Goal: Information Seeking & Learning: Learn about a topic

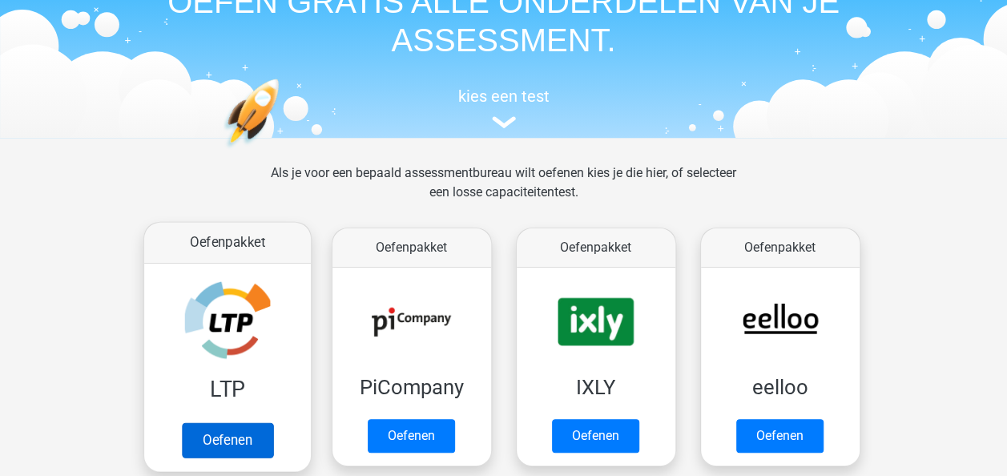
scroll to position [160, 0]
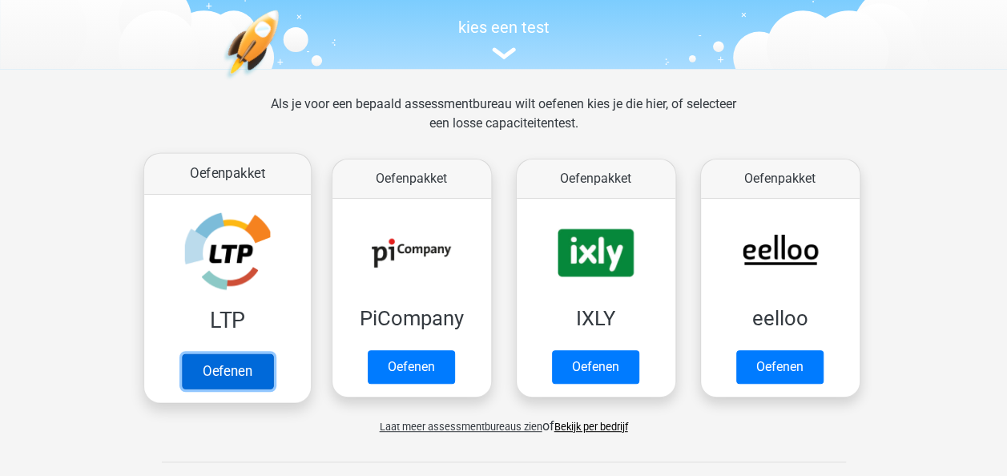
click at [216, 374] on link "Oefenen" at bounding box center [226, 370] width 91 height 35
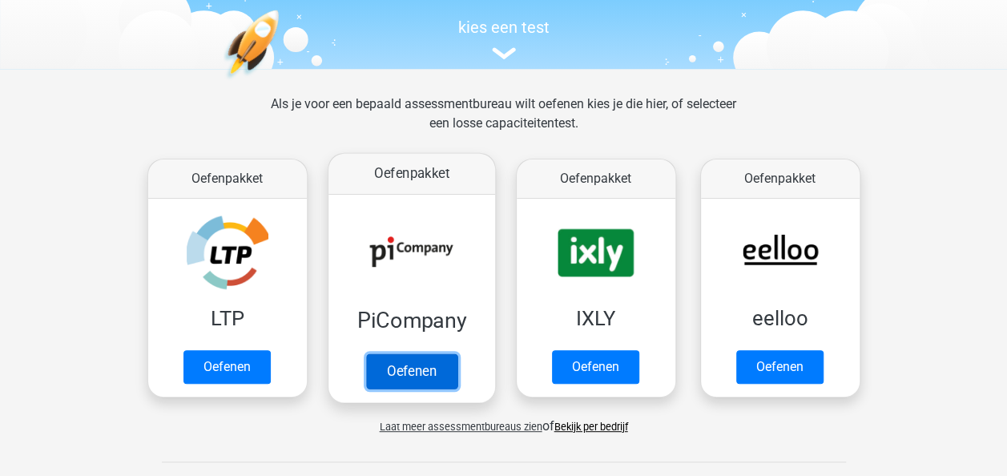
click at [419, 353] on link "Oefenen" at bounding box center [410, 370] width 91 height 35
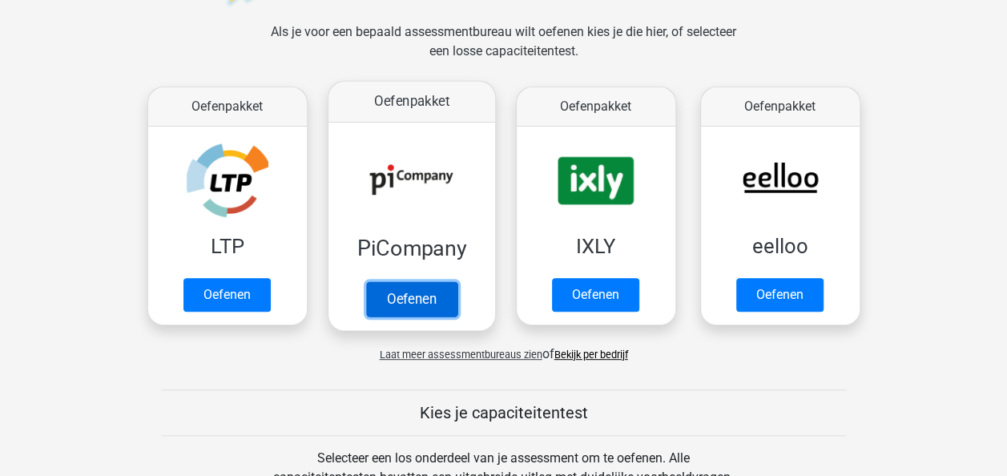
scroll to position [321, 0]
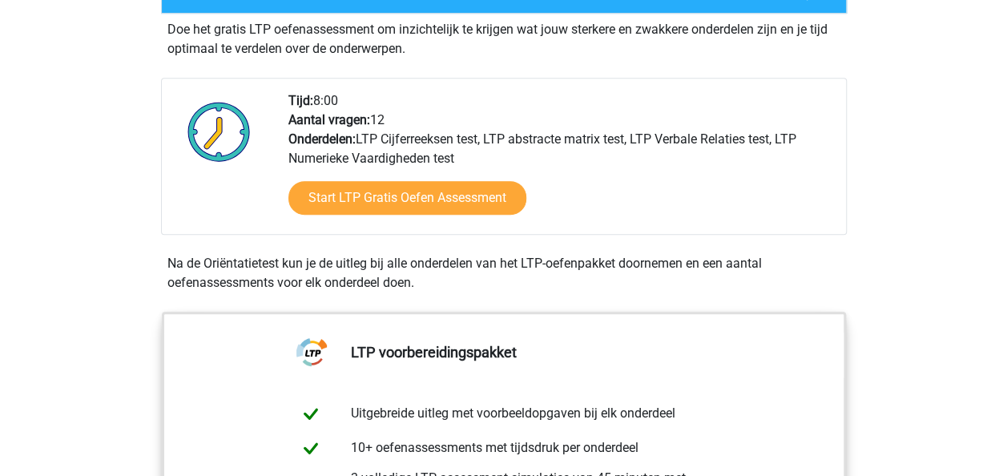
scroll to position [240, 0]
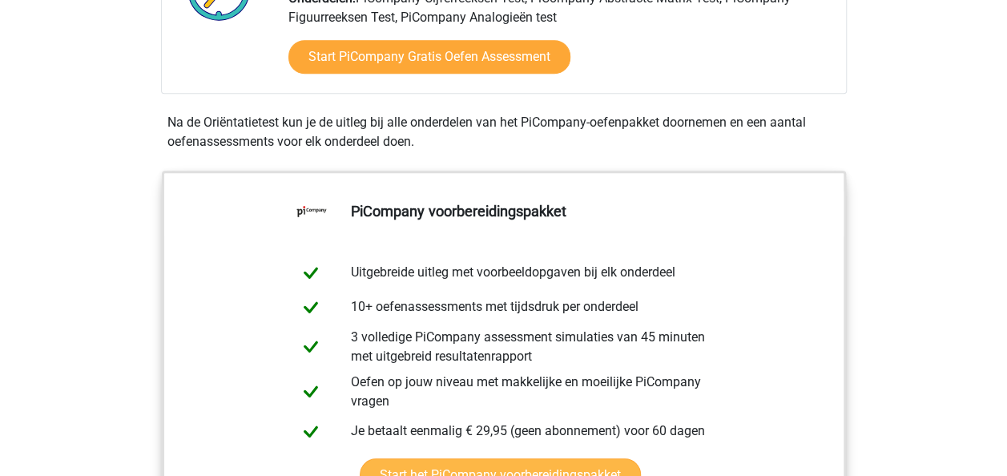
scroll to position [240, 0]
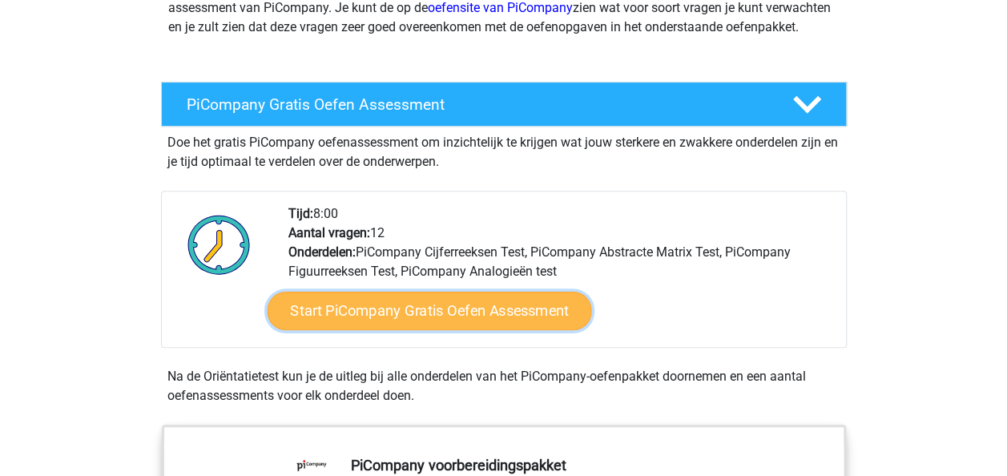
click at [502, 329] on link "Start PiCompany Gratis Oefen Assessment" at bounding box center [429, 311] width 325 height 38
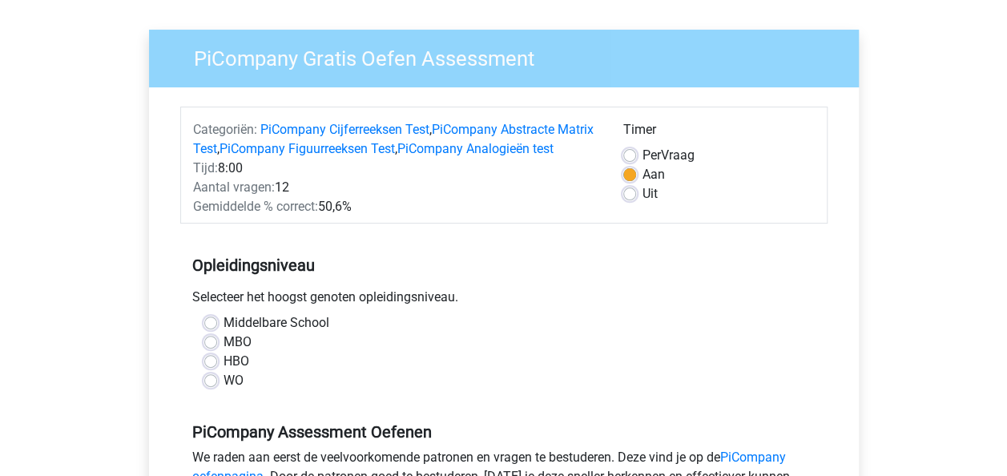
scroll to position [160, 0]
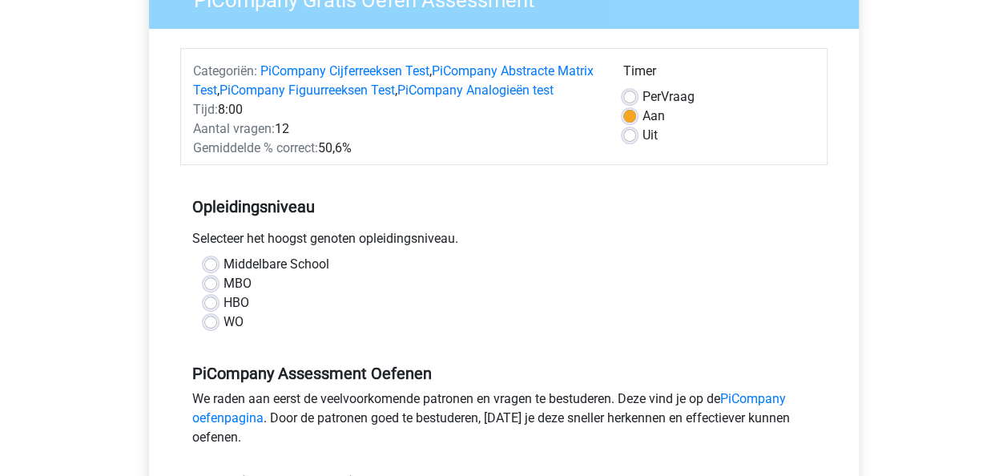
click at [224, 332] on label "WO" at bounding box center [234, 322] width 20 height 19
click at [209, 329] on input "WO" at bounding box center [210, 321] width 13 height 16
radio input "true"
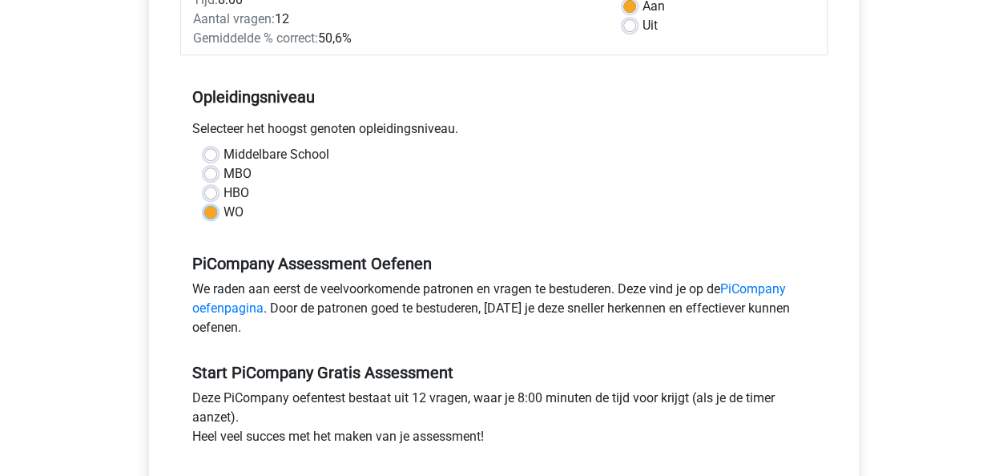
scroll to position [401, 0]
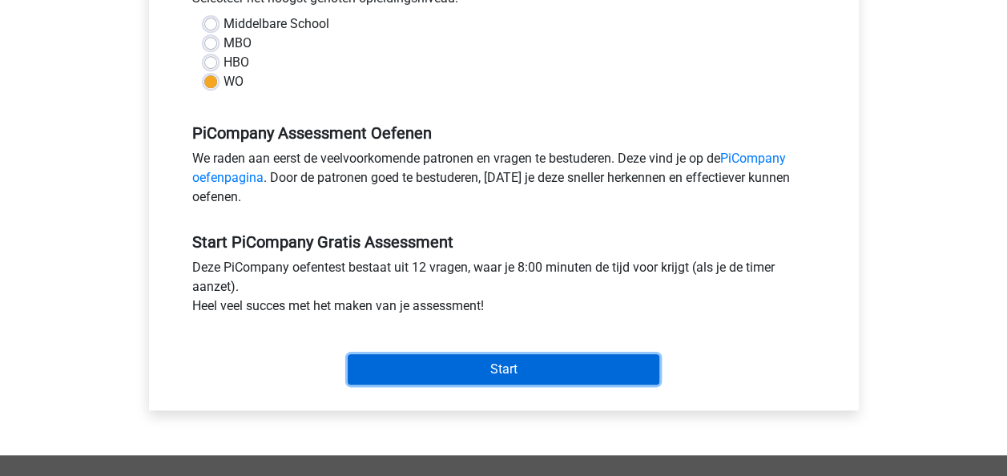
click at [403, 385] on input "Start" at bounding box center [504, 369] width 312 height 30
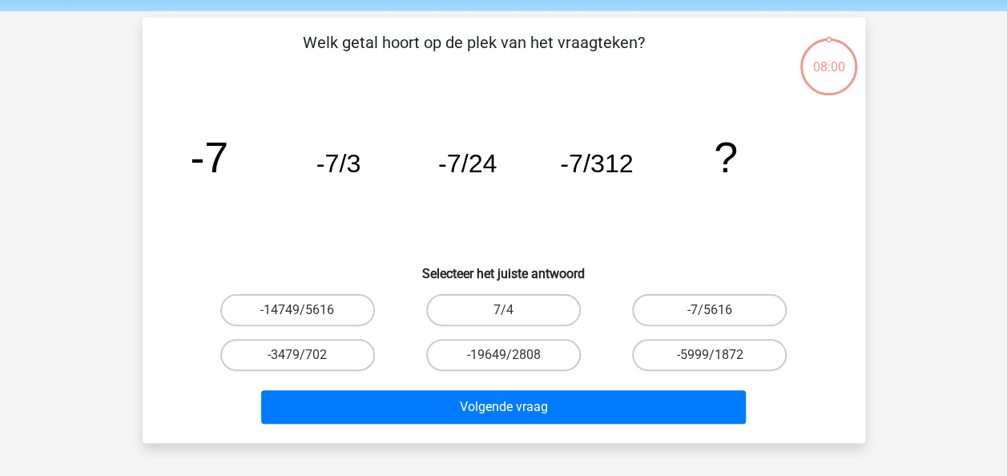
scroll to position [80, 0]
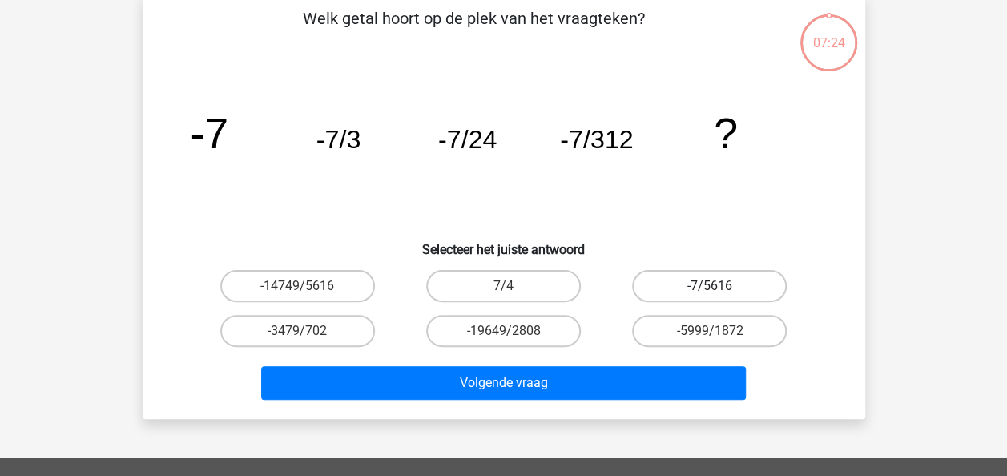
click at [736, 284] on label "-7/5616" at bounding box center [709, 286] width 155 height 32
click at [721, 286] on input "-7/5616" at bounding box center [715, 291] width 10 height 10
radio input "true"
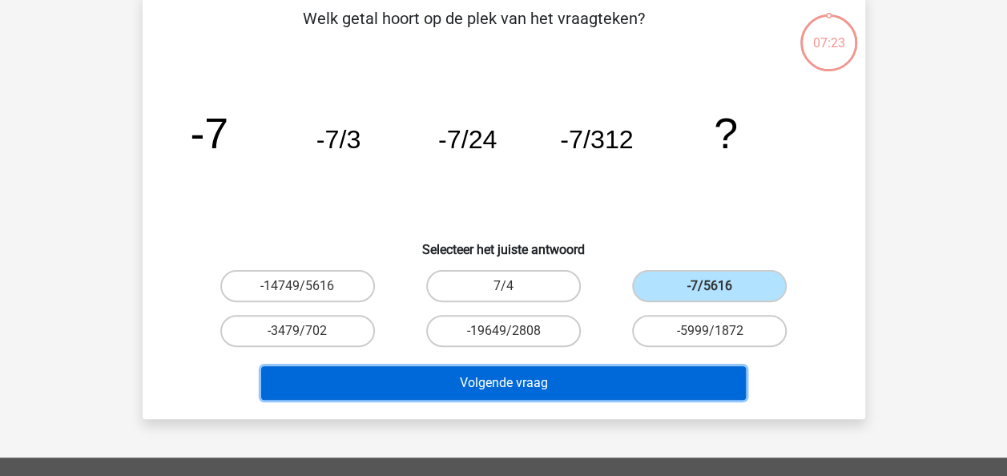
click at [574, 394] on button "Volgende vraag" at bounding box center [503, 383] width 485 height 34
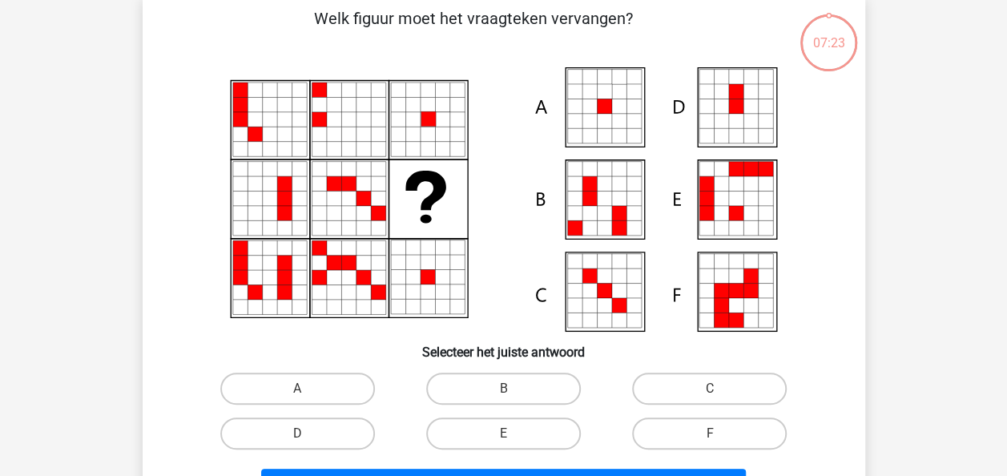
scroll to position [74, 0]
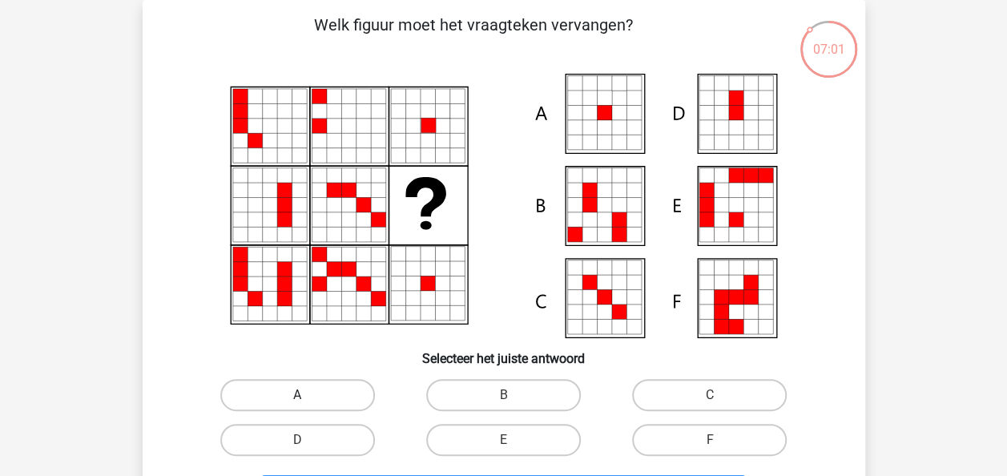
click at [316, 391] on label "A" at bounding box center [297, 395] width 155 height 32
click at [308, 395] on input "A" at bounding box center [302, 400] width 10 height 10
radio input "true"
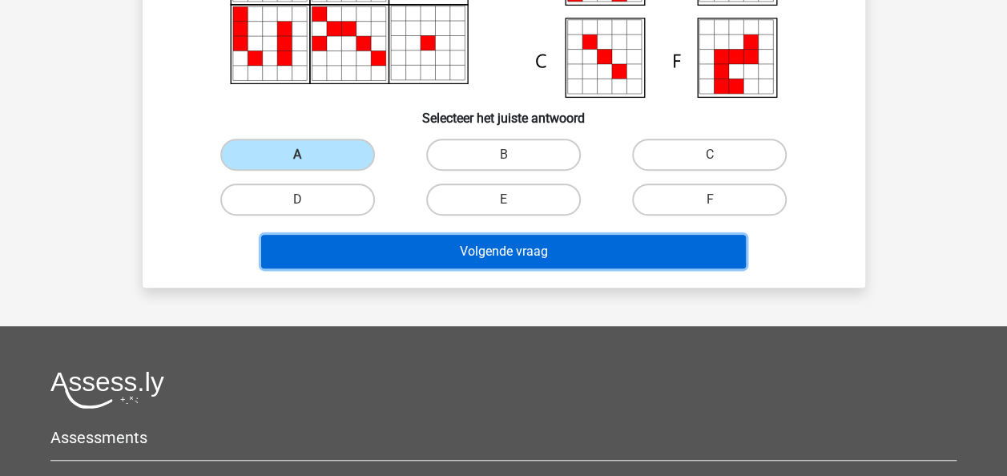
click at [489, 240] on button "Volgende vraag" at bounding box center [503, 252] width 485 height 34
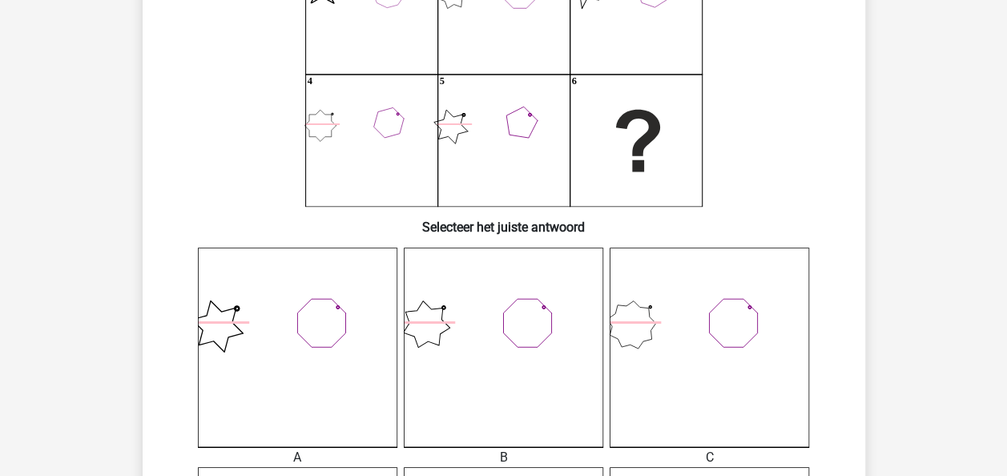
scroll to position [160, 0]
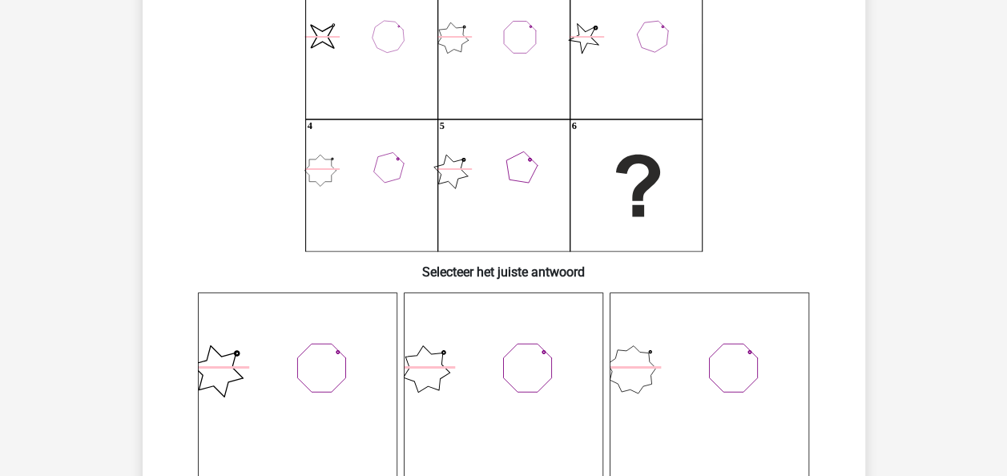
click at [516, 420] on icon at bounding box center [504, 393] width 200 height 200
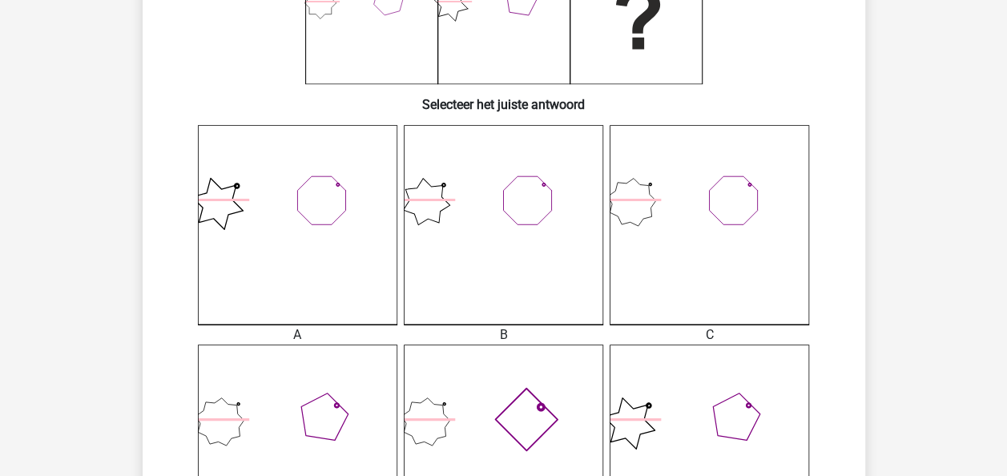
scroll to position [641, 0]
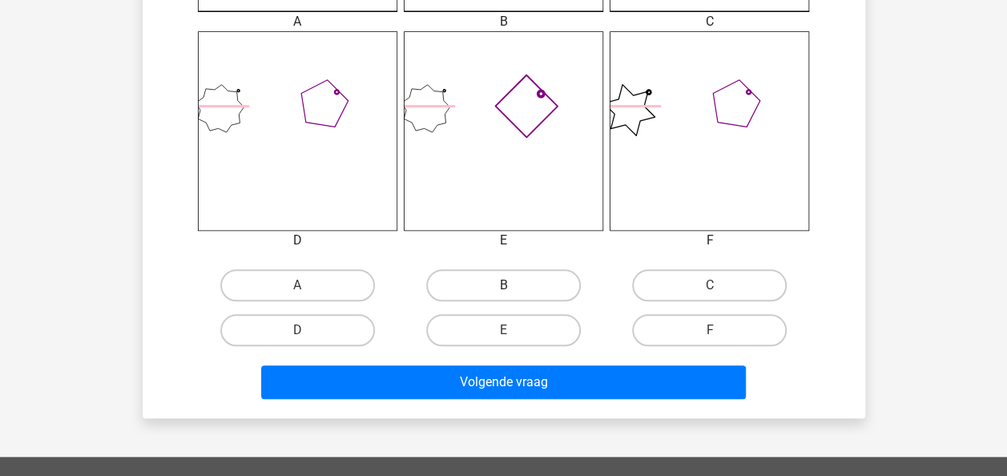
click at [516, 289] on label "B" at bounding box center [503, 285] width 155 height 32
click at [514, 289] on input "B" at bounding box center [508, 290] width 10 height 10
radio input "true"
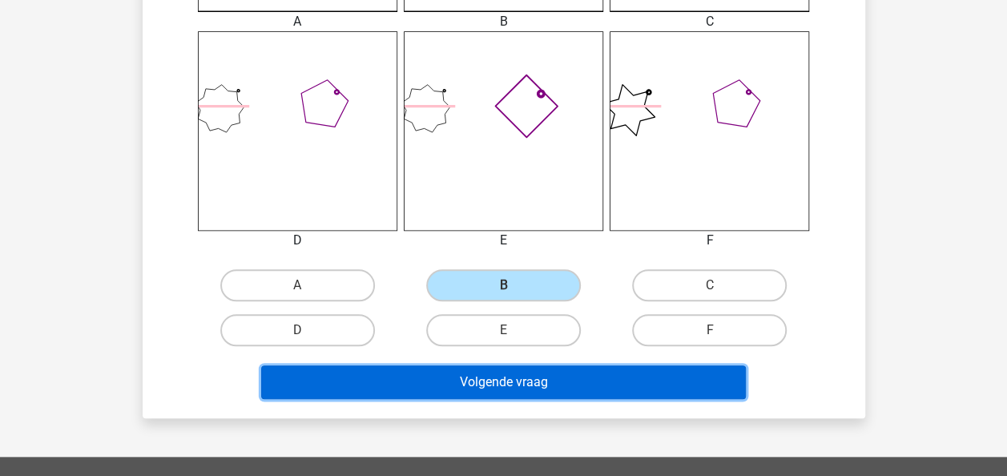
click at [526, 383] on button "Volgende vraag" at bounding box center [503, 382] width 485 height 34
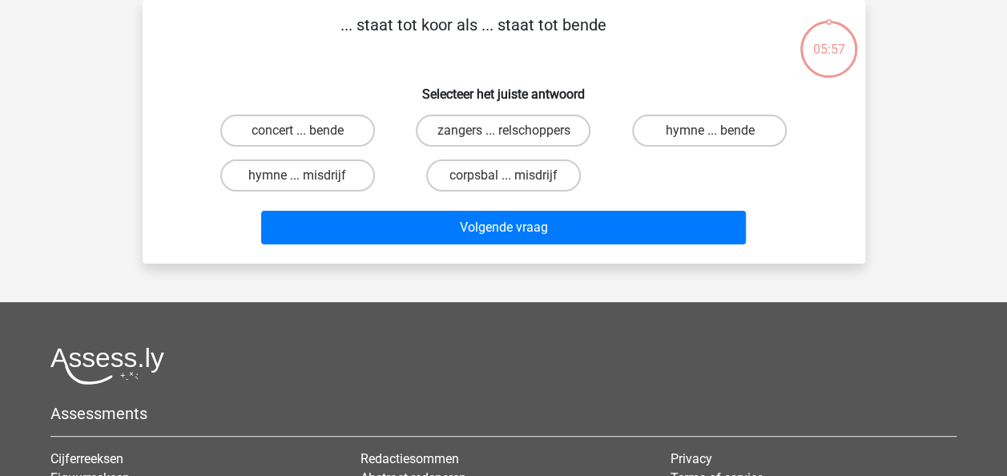
scroll to position [0, 0]
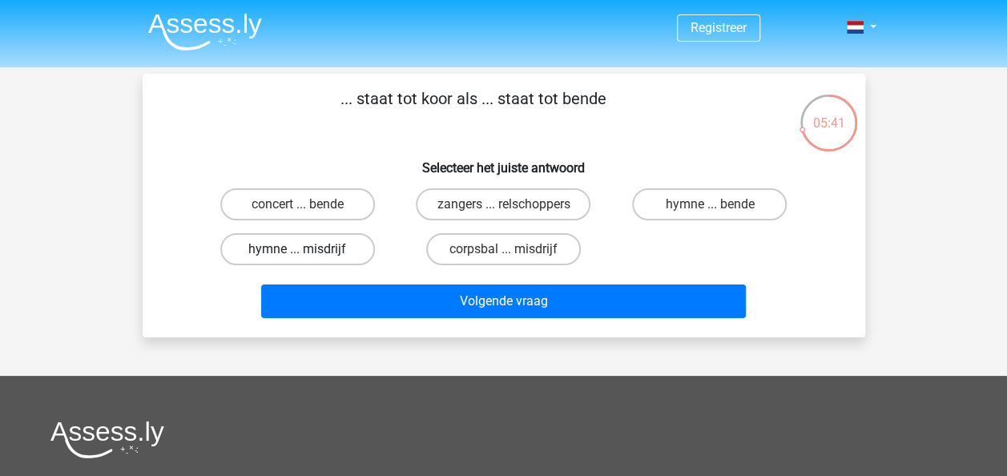
click at [343, 248] on label "hymne ... misdrijf" at bounding box center [297, 249] width 155 height 32
click at [308, 249] on input "hymne ... misdrijf" at bounding box center [302, 254] width 10 height 10
radio input "true"
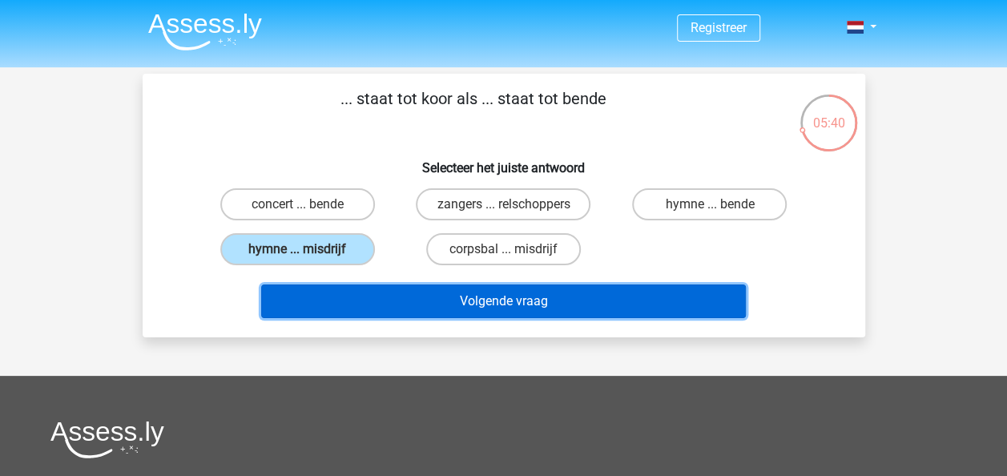
click at [382, 297] on button "Volgende vraag" at bounding box center [503, 302] width 485 height 34
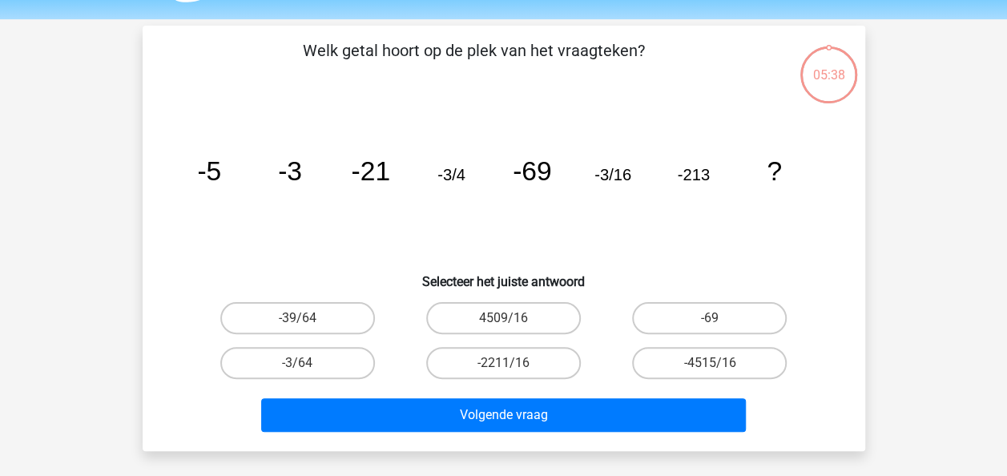
scroll to position [74, 0]
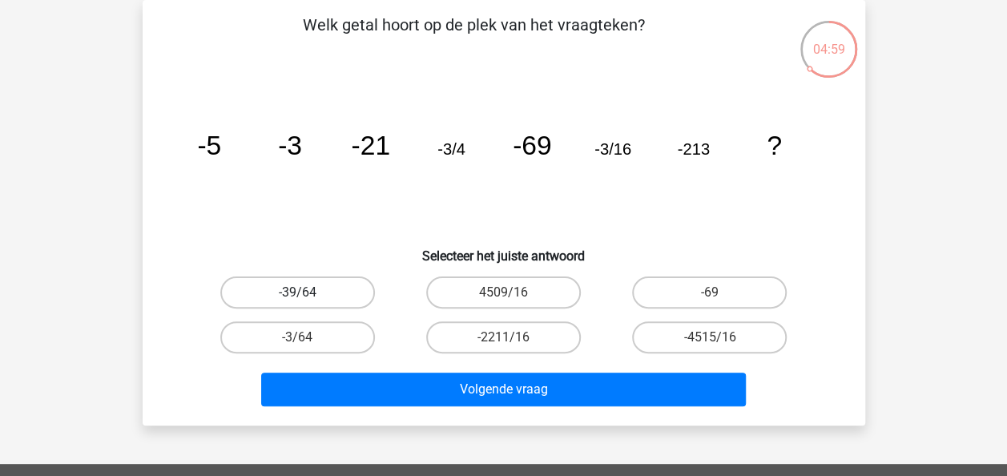
click at [335, 292] on label "-39/64" at bounding box center [297, 293] width 155 height 32
click at [308, 293] on input "-39/64" at bounding box center [302, 298] width 10 height 10
radio input "true"
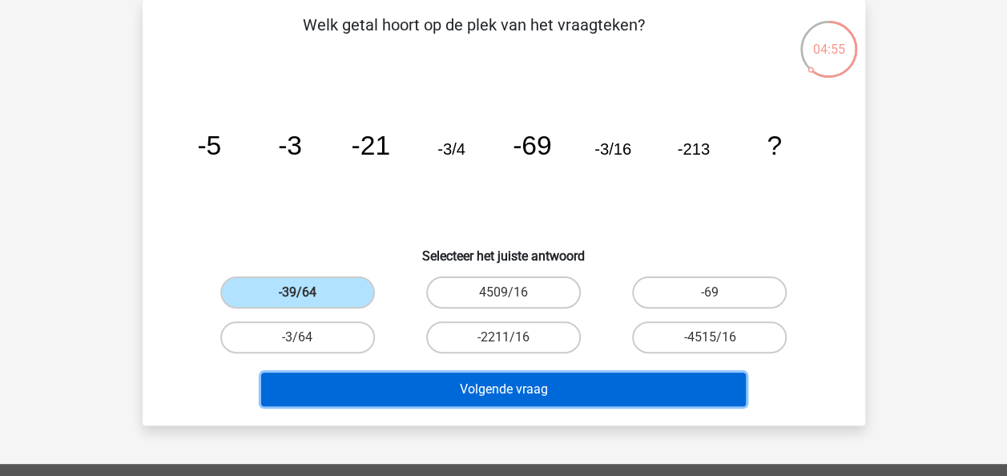
click at [459, 393] on button "Volgende vraag" at bounding box center [503, 390] width 485 height 34
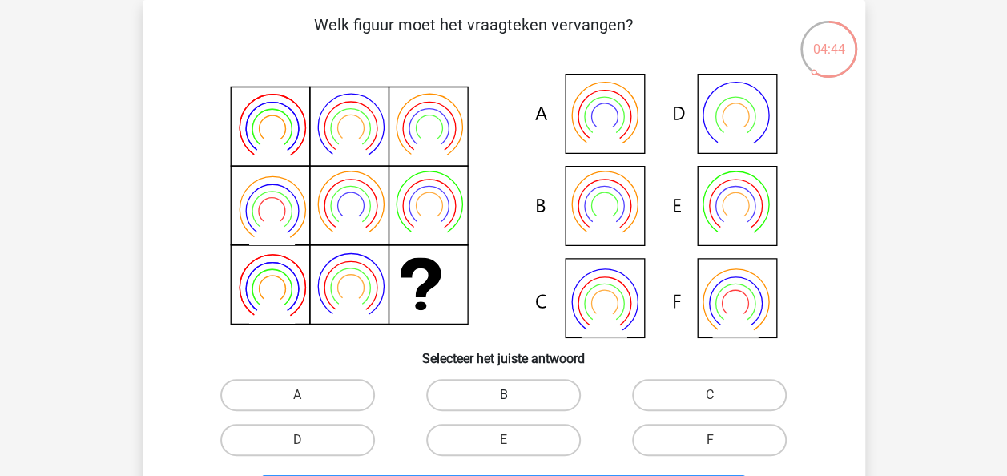
click at [555, 397] on label "B" at bounding box center [503, 395] width 155 height 32
click at [514, 397] on input "B" at bounding box center [508, 400] width 10 height 10
radio input "true"
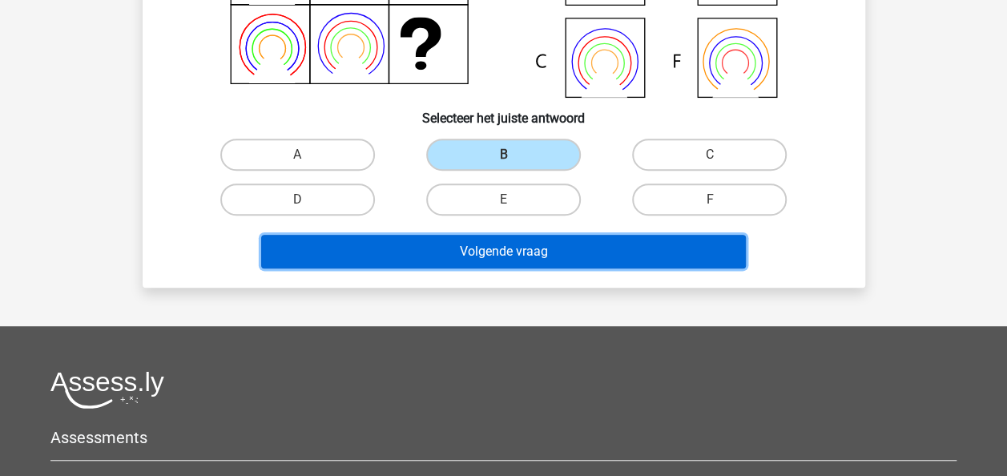
click at [533, 252] on button "Volgende vraag" at bounding box center [503, 252] width 485 height 34
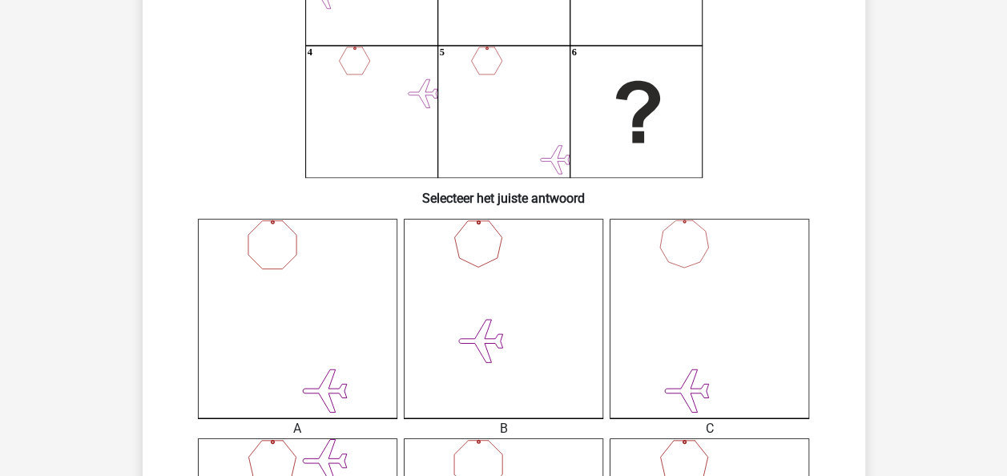
scroll to position [474, 0]
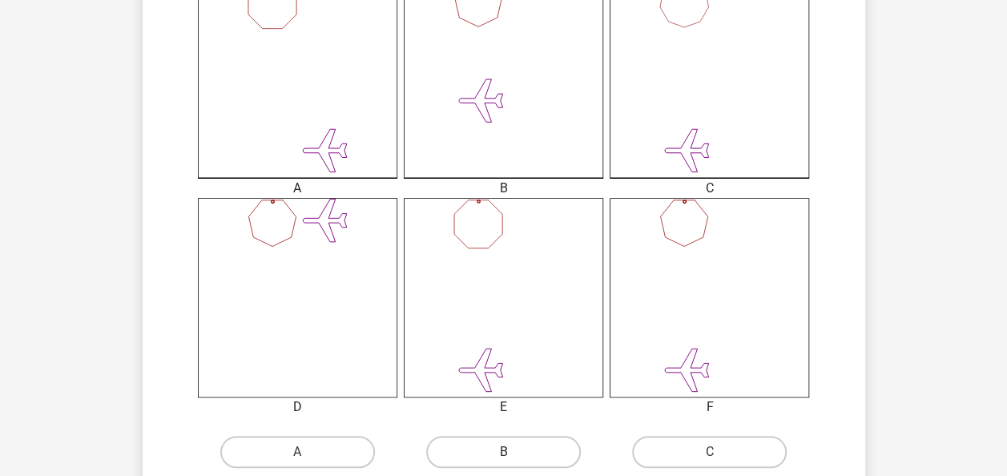
click at [507, 444] on label "B" at bounding box center [503, 452] width 155 height 32
click at [507, 452] on input "B" at bounding box center [508, 457] width 10 height 10
radio input "true"
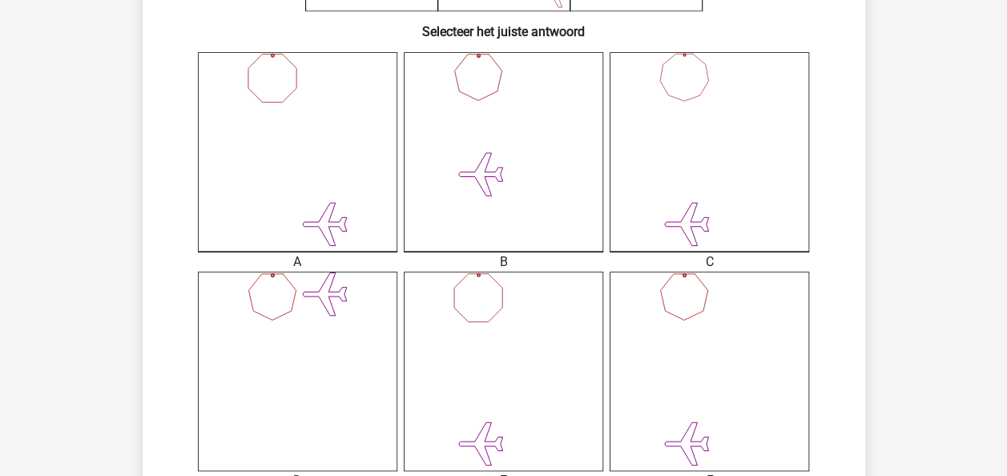
scroll to position [561, 0]
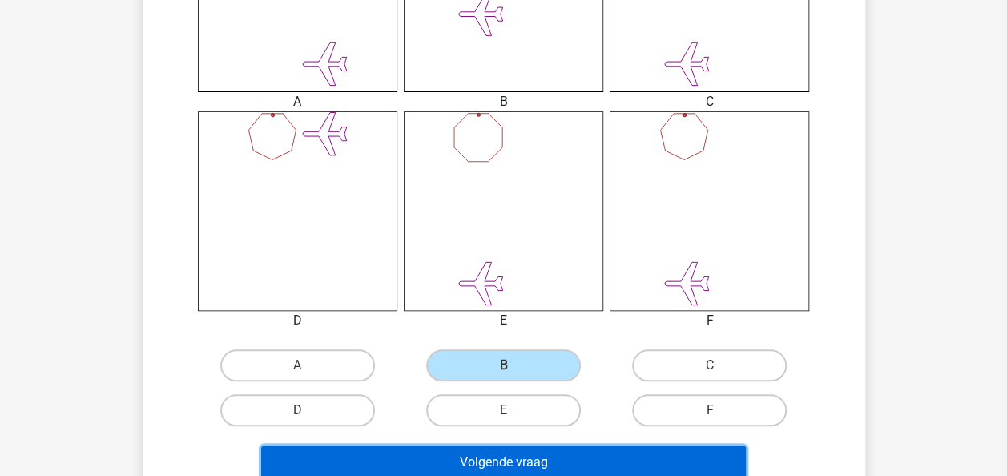
click at [562, 462] on button "Volgende vraag" at bounding box center [503, 463] width 485 height 34
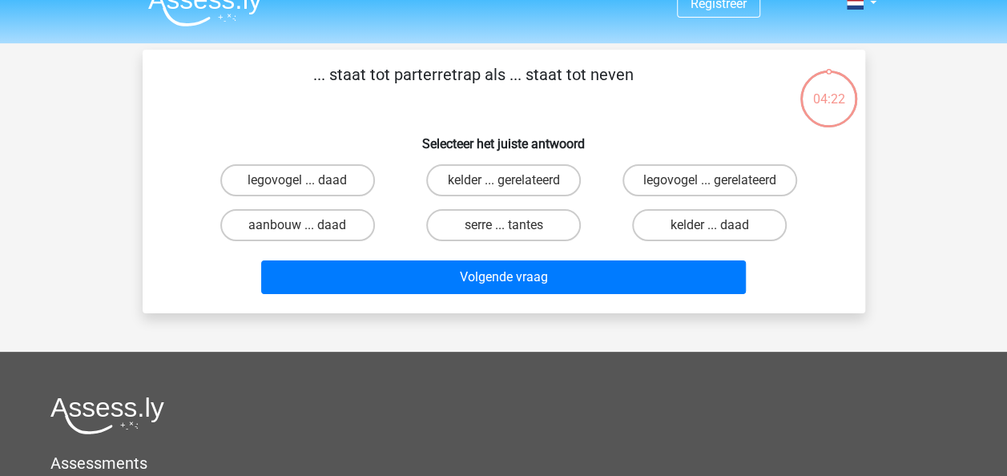
scroll to position [0, 0]
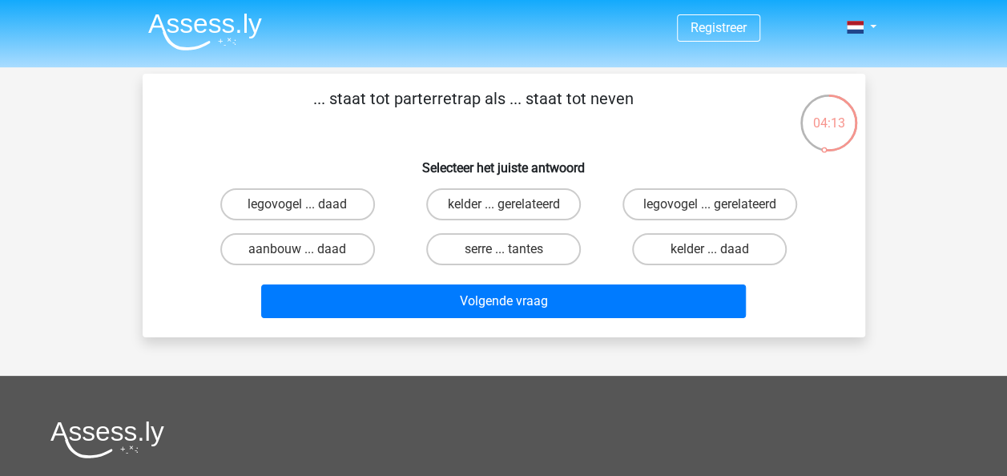
click at [408, 106] on p "... staat tot parterretrap als ... staat tot neven" at bounding box center [474, 111] width 612 height 48
click at [410, 106] on p "... staat tot parterretrap als ... staat tot neven" at bounding box center [474, 111] width 612 height 48
copy p "parterretrap"
click at [705, 209] on label "legovogel ... gerelateerd" at bounding box center [710, 204] width 175 height 32
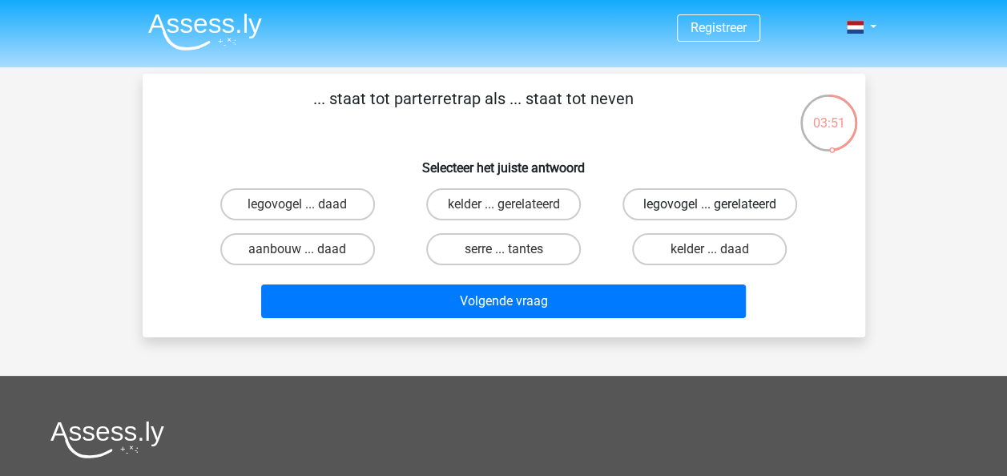
click at [710, 209] on input "legovogel ... gerelateerd" at bounding box center [715, 209] width 10 height 10
radio input "true"
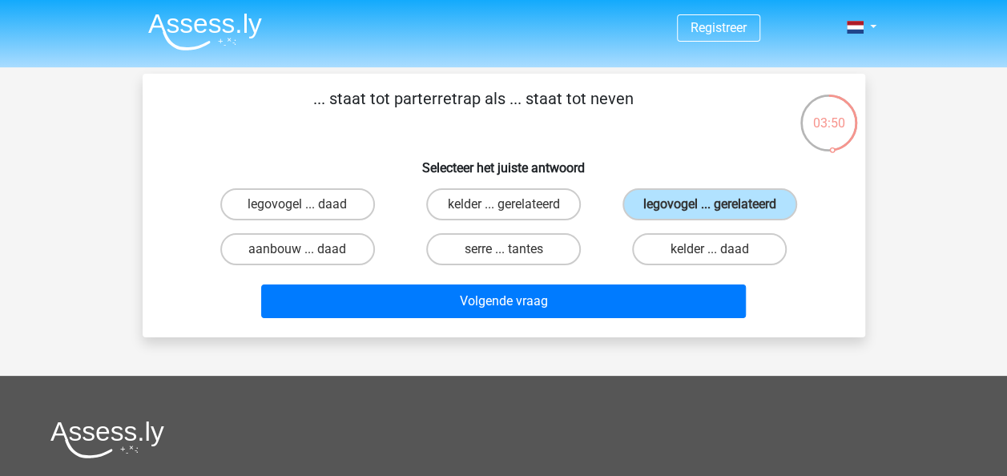
click at [709, 125] on p "... staat tot parterretrap als ... staat tot neven" at bounding box center [474, 111] width 612 height 48
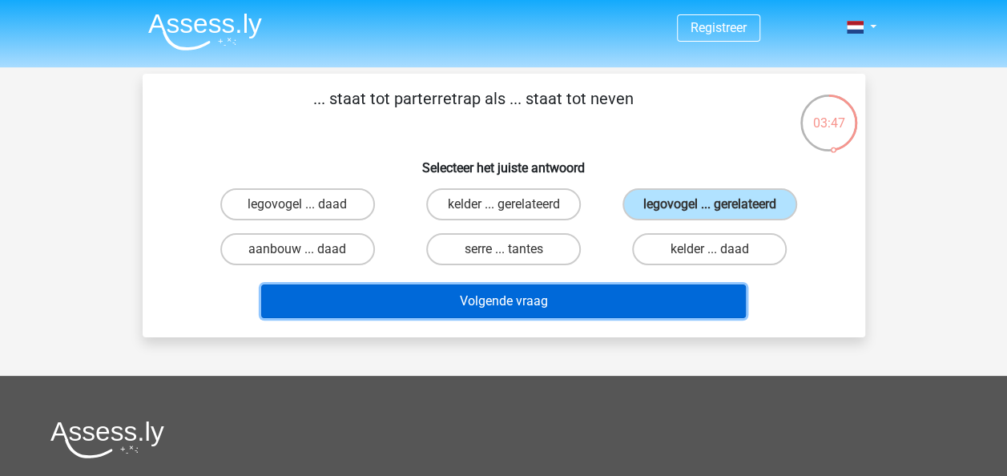
click at [571, 291] on button "Volgende vraag" at bounding box center [503, 302] width 485 height 34
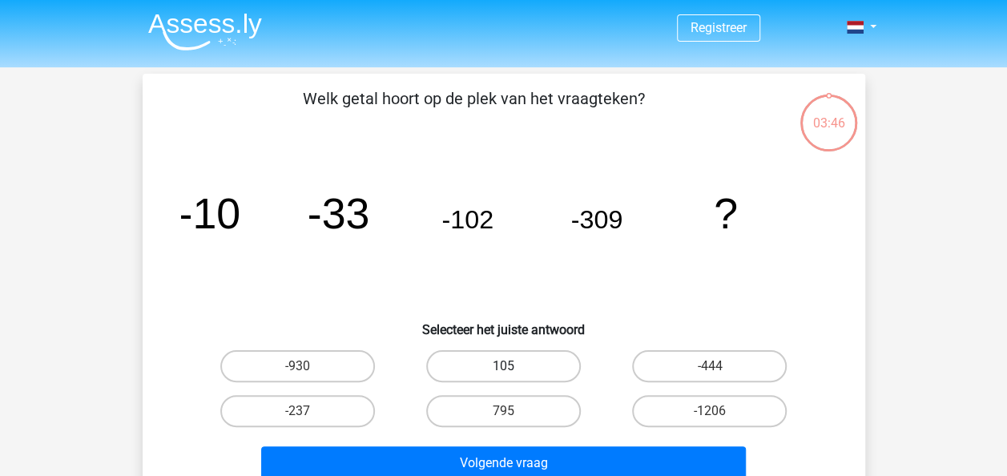
scroll to position [74, 0]
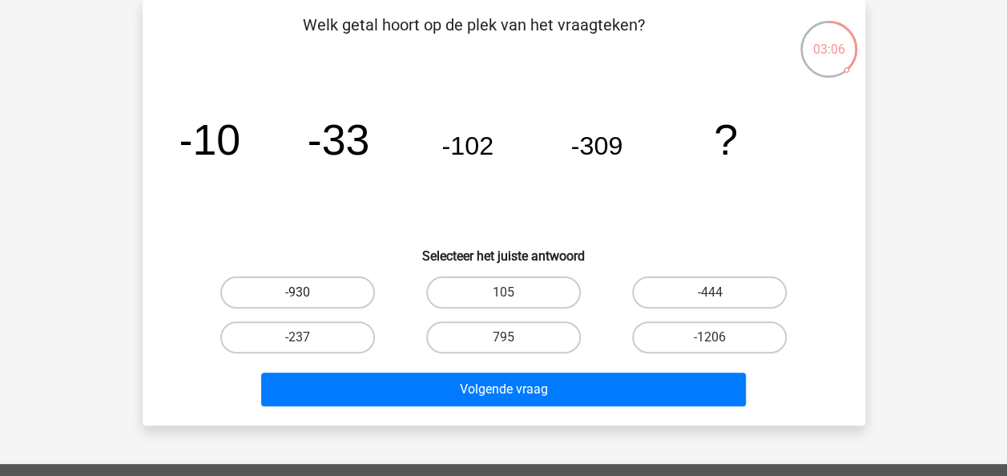
click at [318, 283] on label "-930" at bounding box center [297, 293] width 155 height 32
click at [308, 293] on input "-930" at bounding box center [302, 298] width 10 height 10
radio input "true"
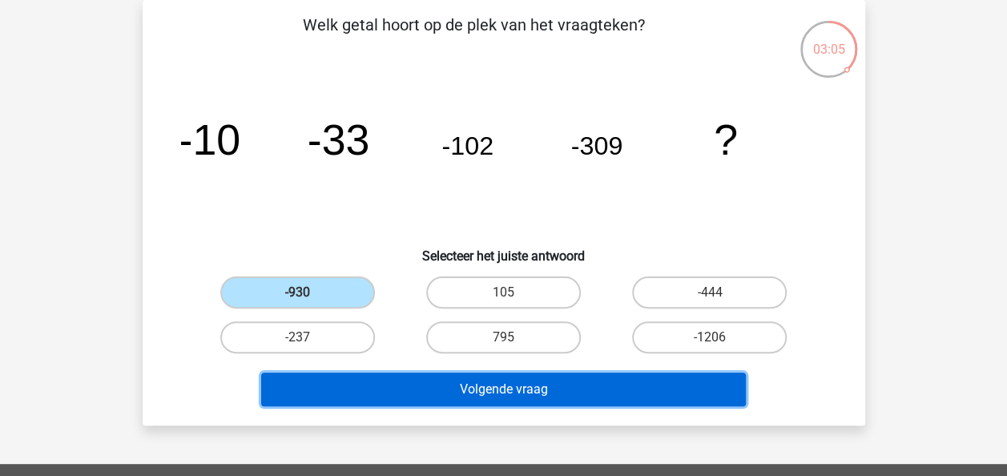
click at [398, 398] on button "Volgende vraag" at bounding box center [503, 390] width 485 height 34
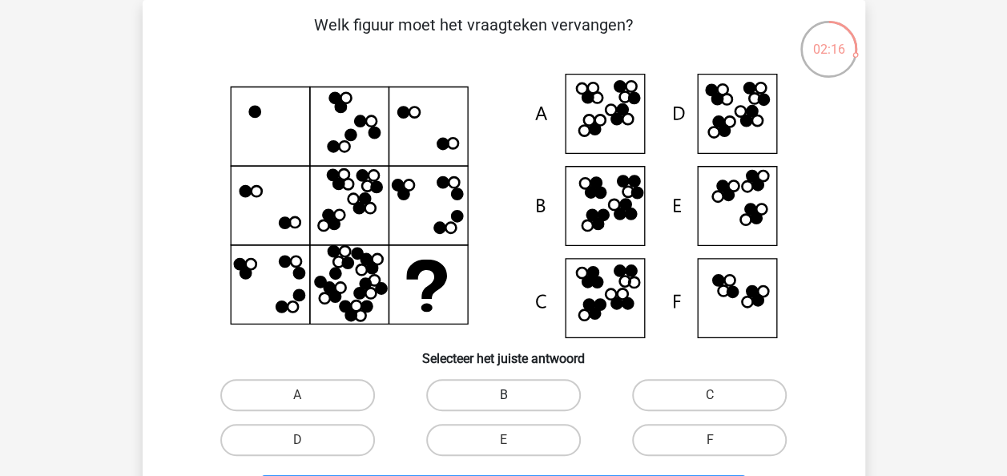
click at [547, 393] on label "B" at bounding box center [503, 395] width 155 height 32
click at [514, 395] on input "B" at bounding box center [508, 400] width 10 height 10
radio input "true"
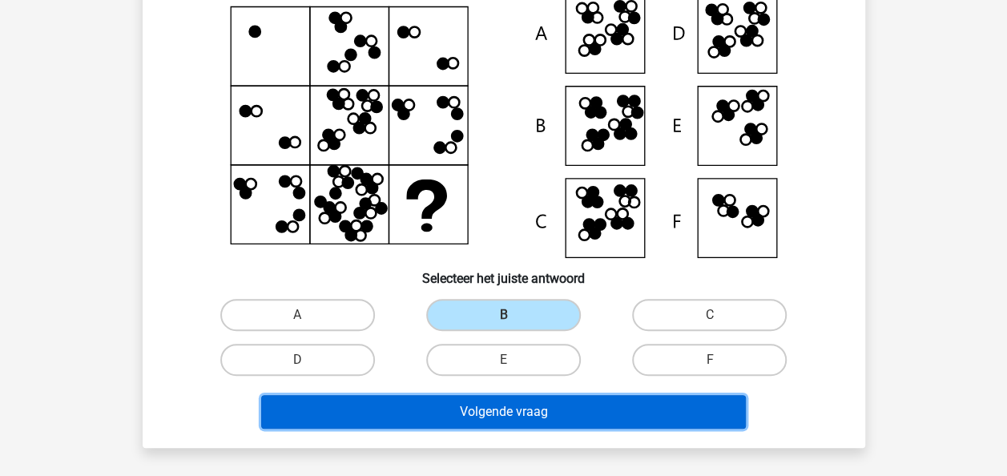
click at [579, 405] on button "Volgende vraag" at bounding box center [503, 412] width 485 height 34
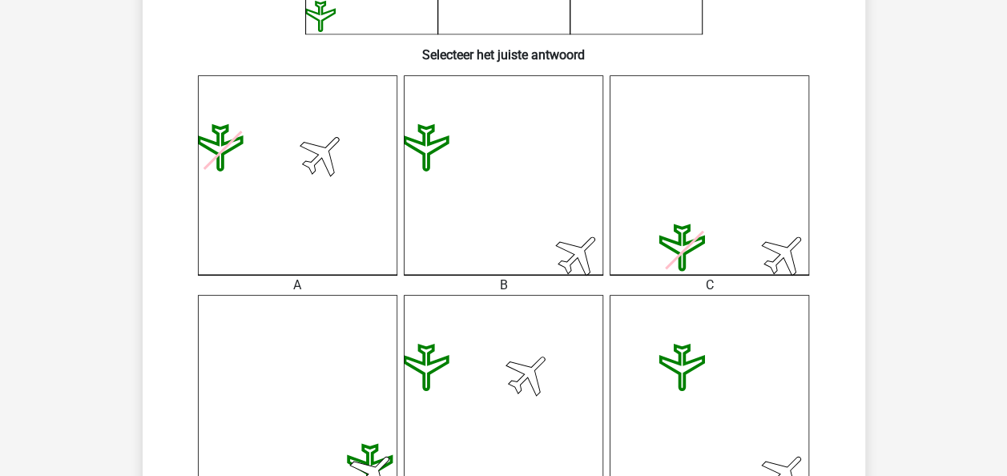
scroll to position [401, 0]
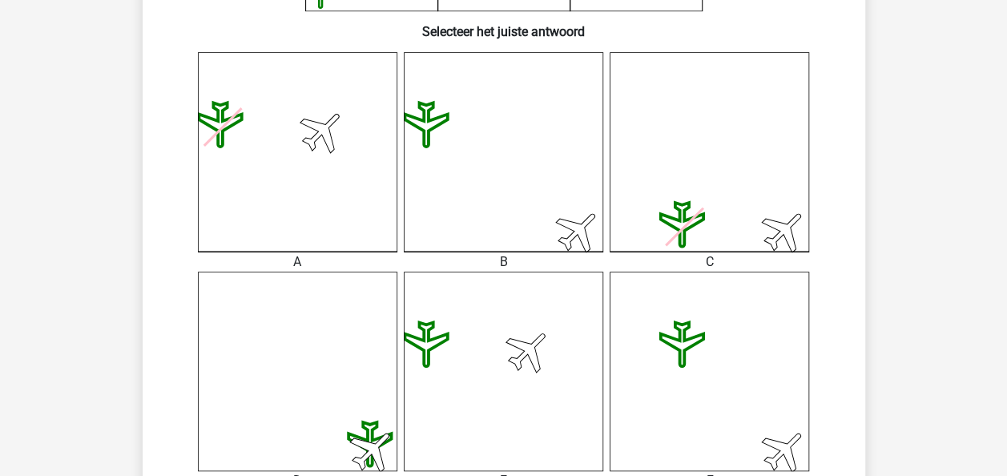
click at [679, 210] on icon at bounding box center [682, 225] width 42 height 44
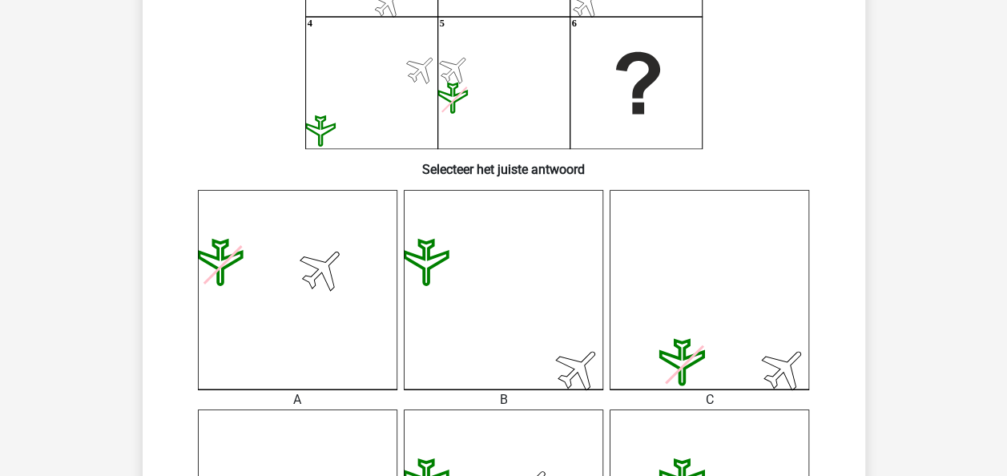
scroll to position [321, 0]
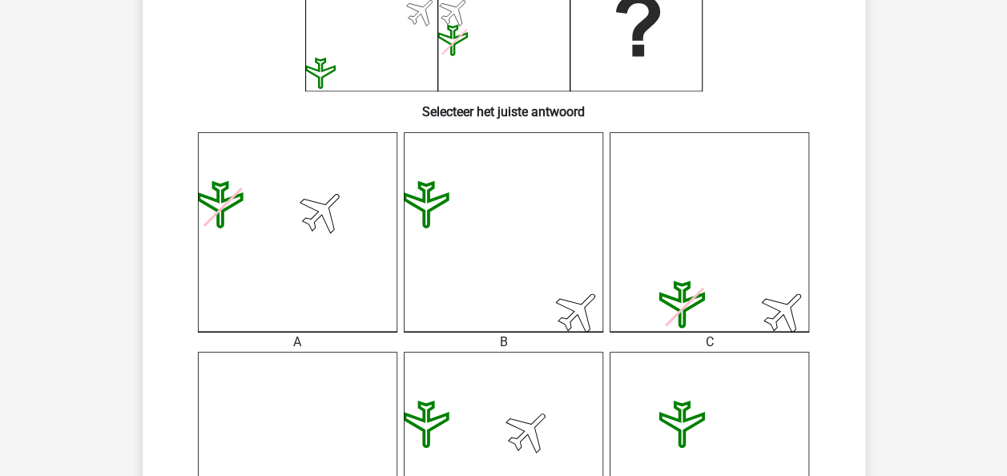
click at [563, 186] on icon at bounding box center [504, 232] width 200 height 200
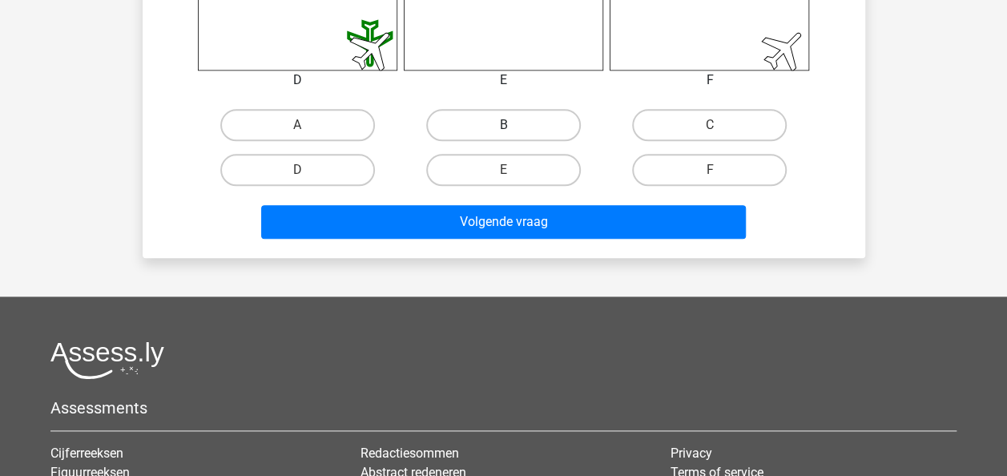
click at [491, 131] on label "B" at bounding box center [503, 125] width 155 height 32
click at [503, 131] on input "B" at bounding box center [508, 130] width 10 height 10
radio input "true"
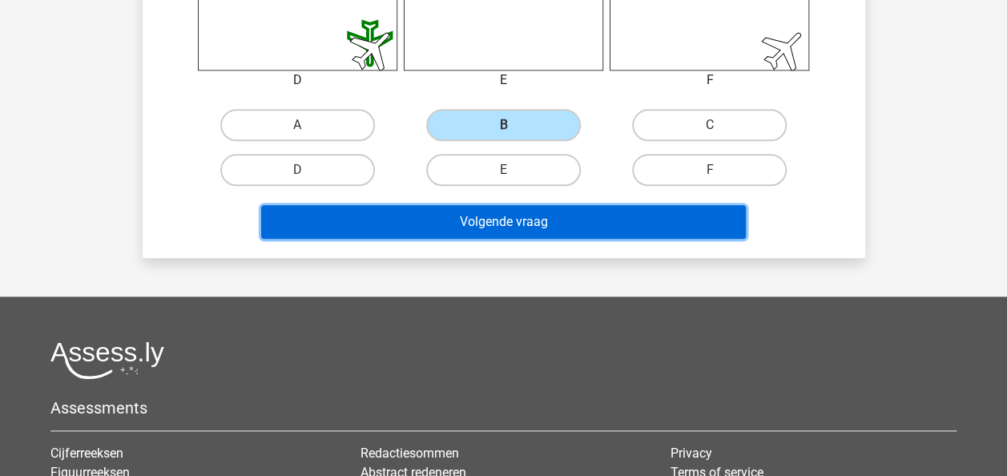
click at [497, 236] on button "Volgende vraag" at bounding box center [503, 222] width 485 height 34
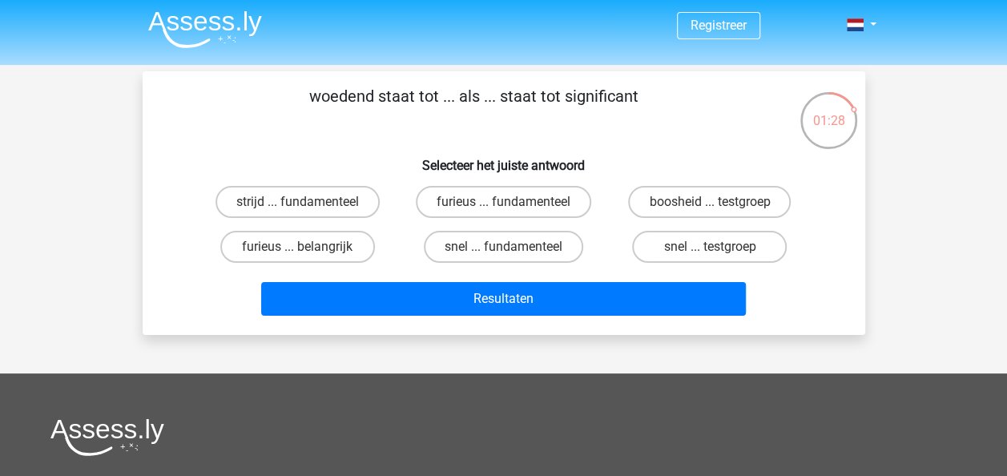
scroll to position [0, 0]
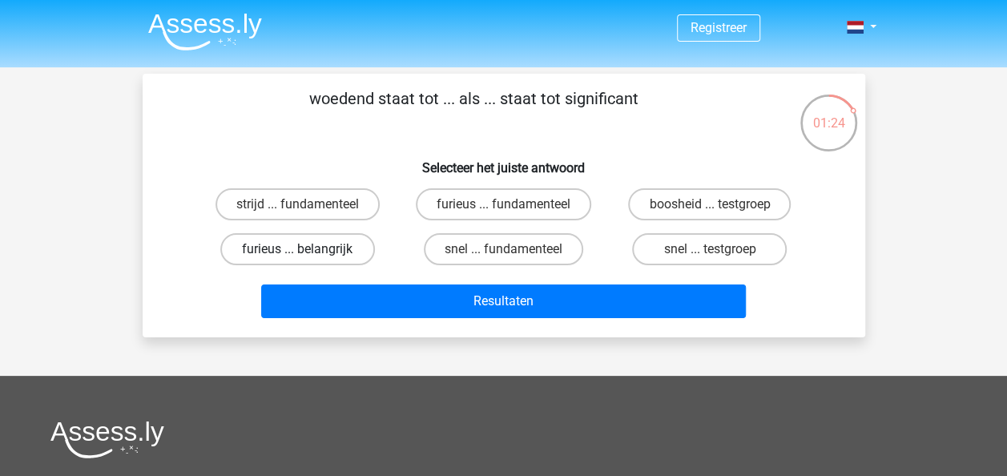
click at [327, 252] on label "furieus ... belangrijk" at bounding box center [297, 249] width 155 height 32
click at [308, 252] on input "furieus ... belangrijk" at bounding box center [302, 254] width 10 height 10
radio input "true"
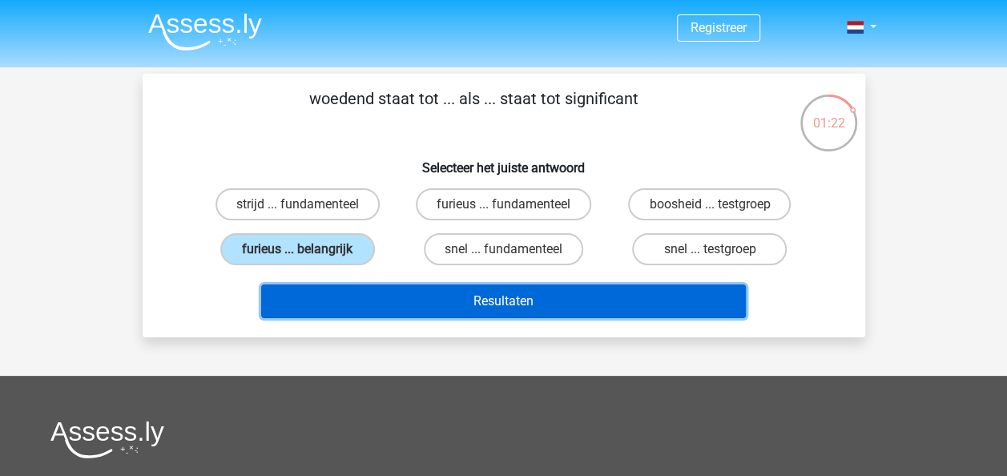
click at [380, 305] on button "Resultaten" at bounding box center [503, 302] width 485 height 34
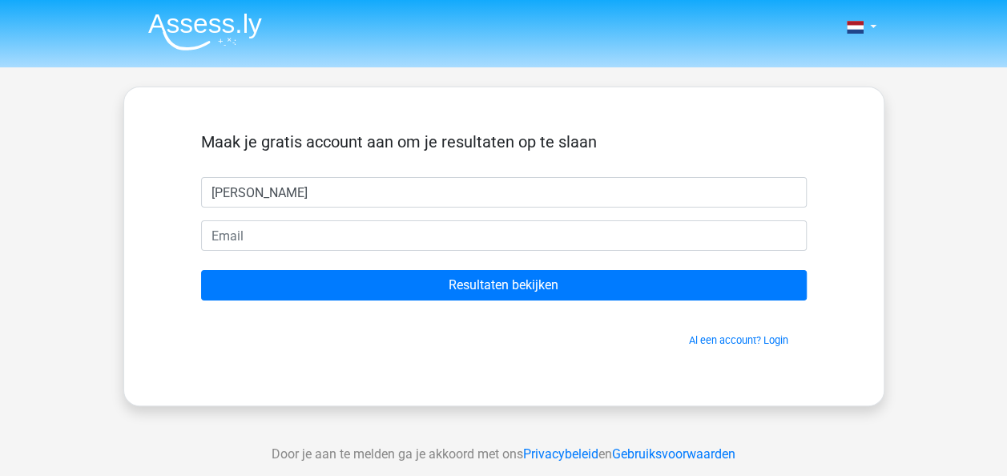
type input "[PERSON_NAME]"
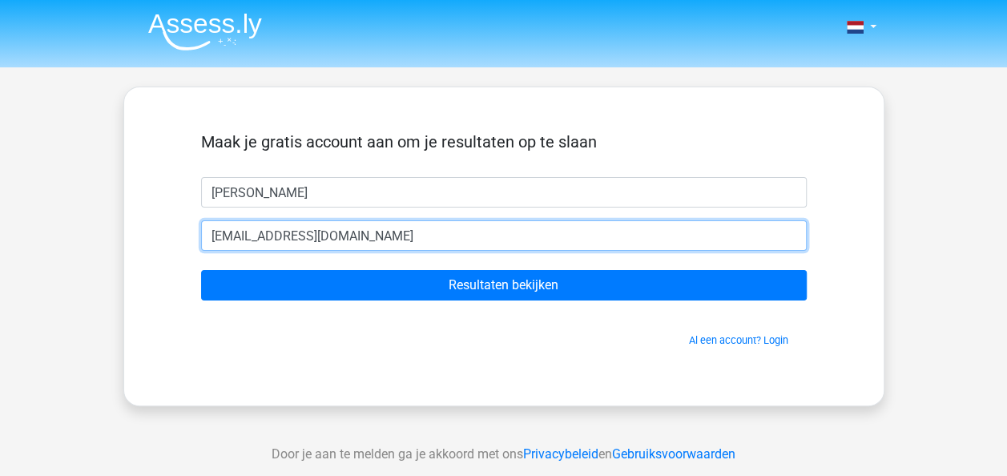
type input "[EMAIL_ADDRESS][DOMAIN_NAME]"
click at [201, 270] on input "Resultaten bekijken" at bounding box center [504, 285] width 606 height 30
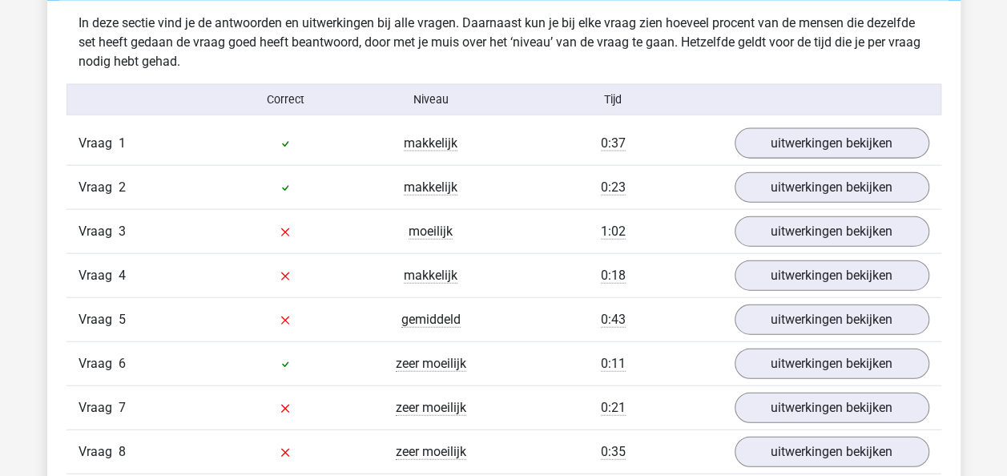
scroll to position [1763, 0]
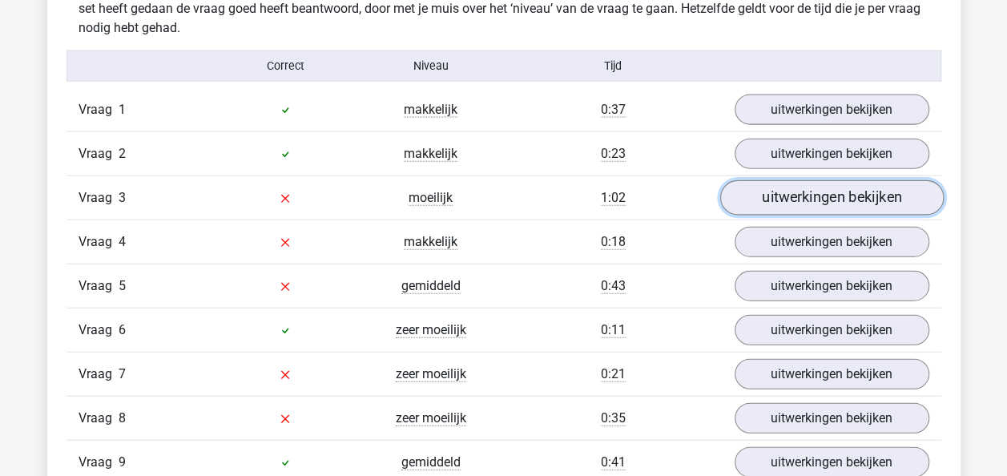
click at [761, 185] on link "uitwerkingen bekijken" at bounding box center [832, 198] width 224 height 35
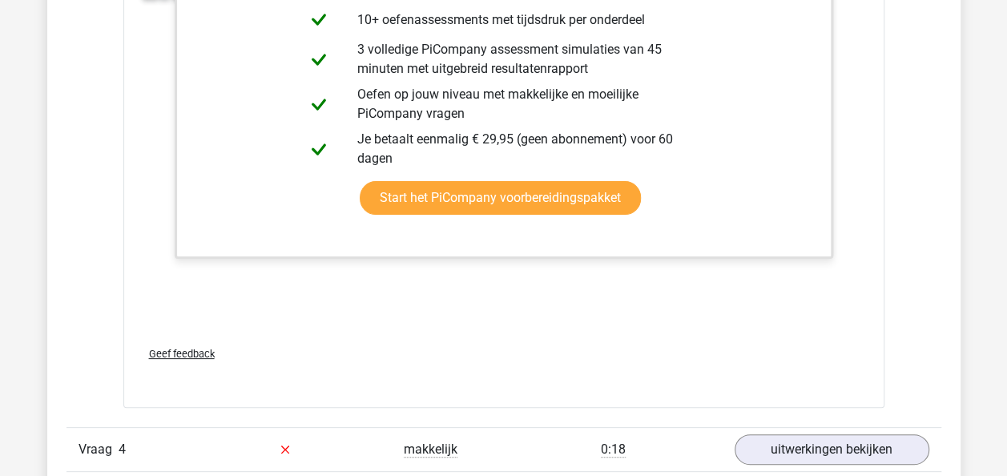
scroll to position [3286, 0]
